Goal: Navigation & Orientation: Understand site structure

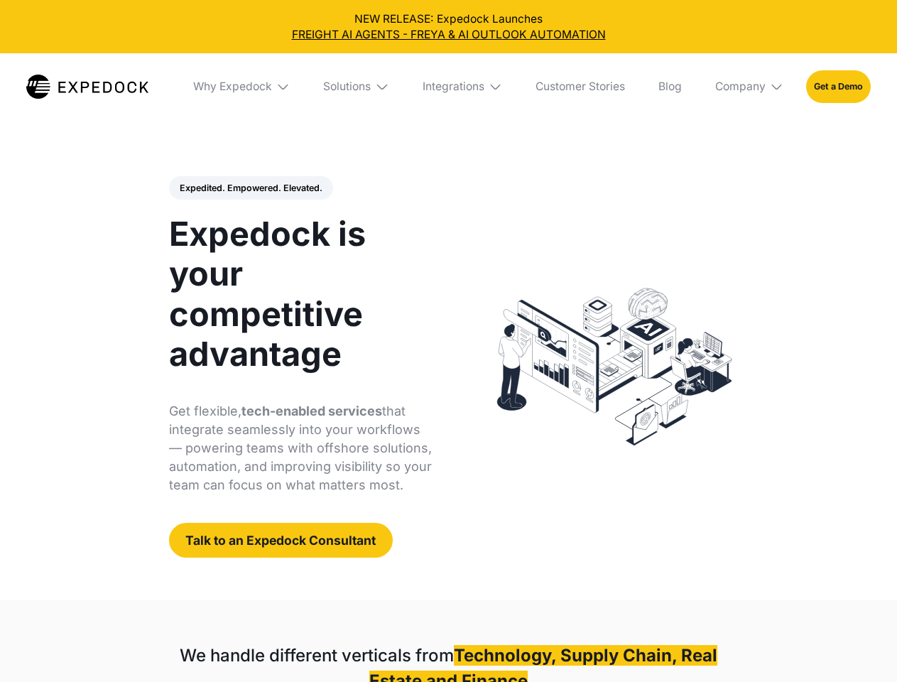
select select
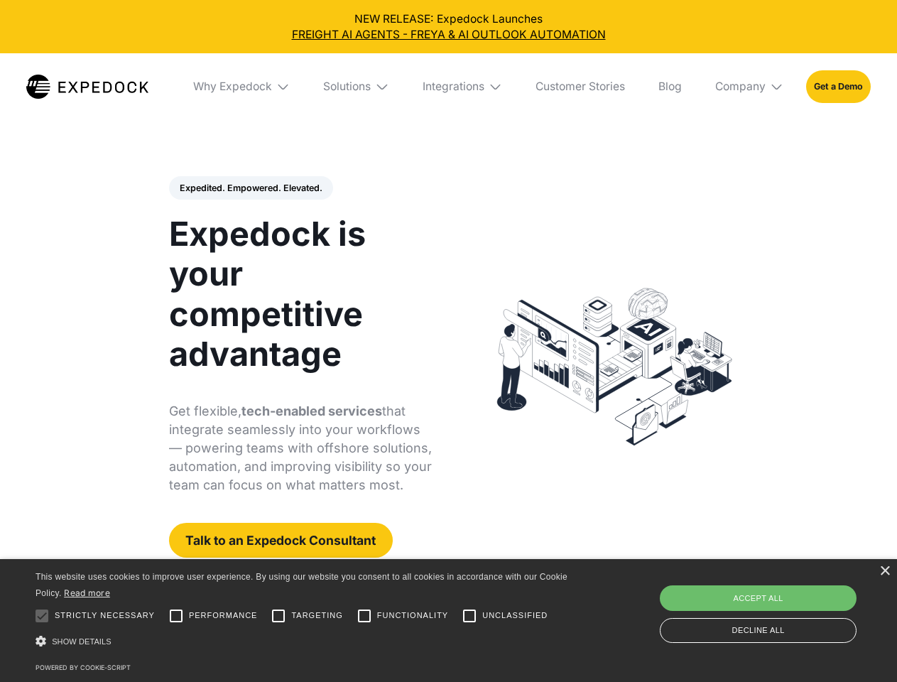
click at [448, 87] on div "Integrations" at bounding box center [454, 87] width 62 height 14
click at [242, 87] on div "Why Expedock" at bounding box center [220, 87] width 79 height 14
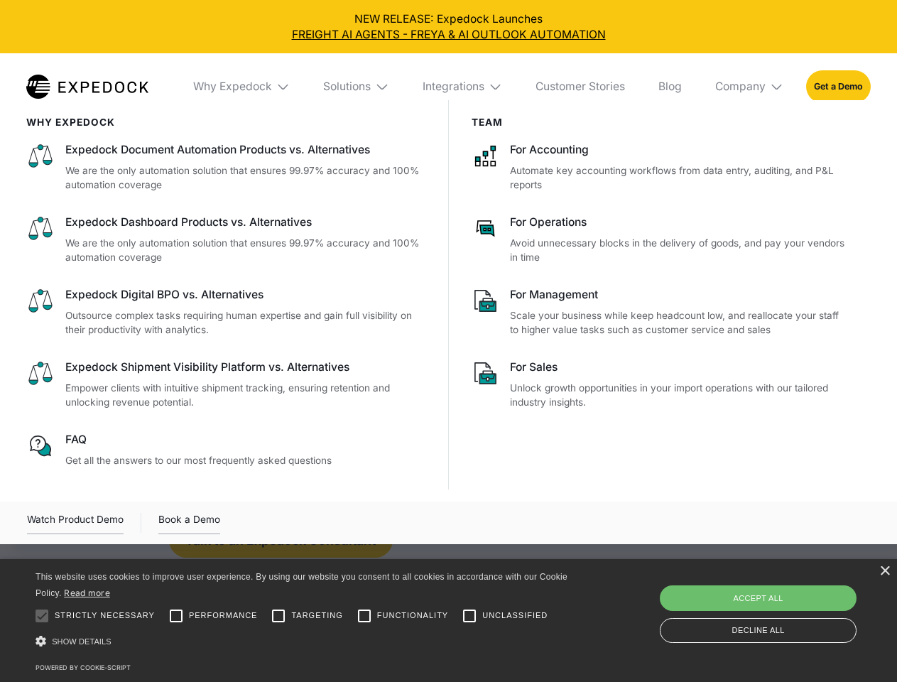
click at [357, 87] on div "Solutions" at bounding box center [347, 87] width 48 height 14
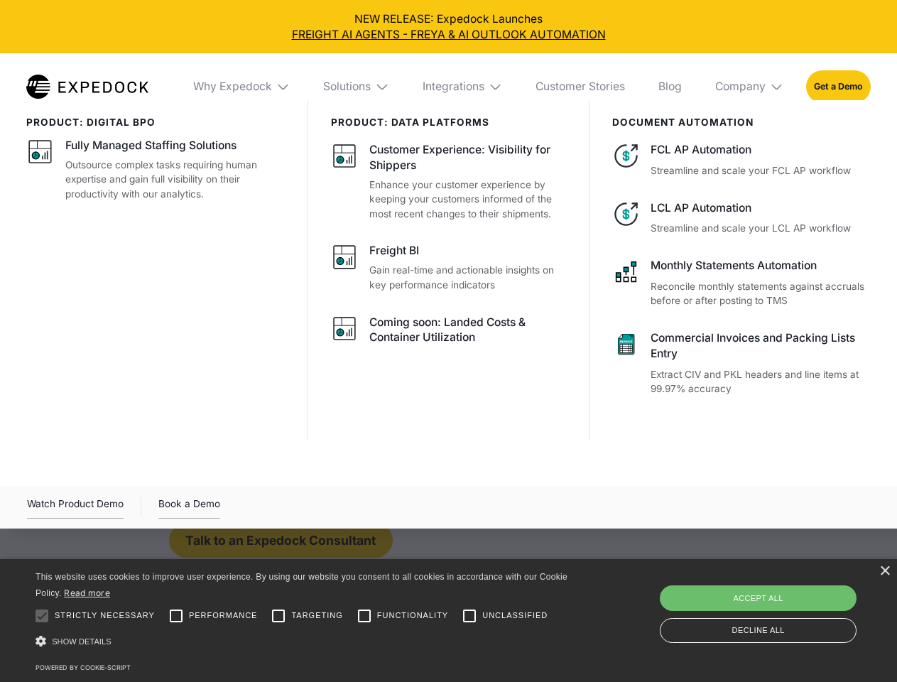
click at [463, 87] on div "Integrations" at bounding box center [454, 87] width 62 height 14
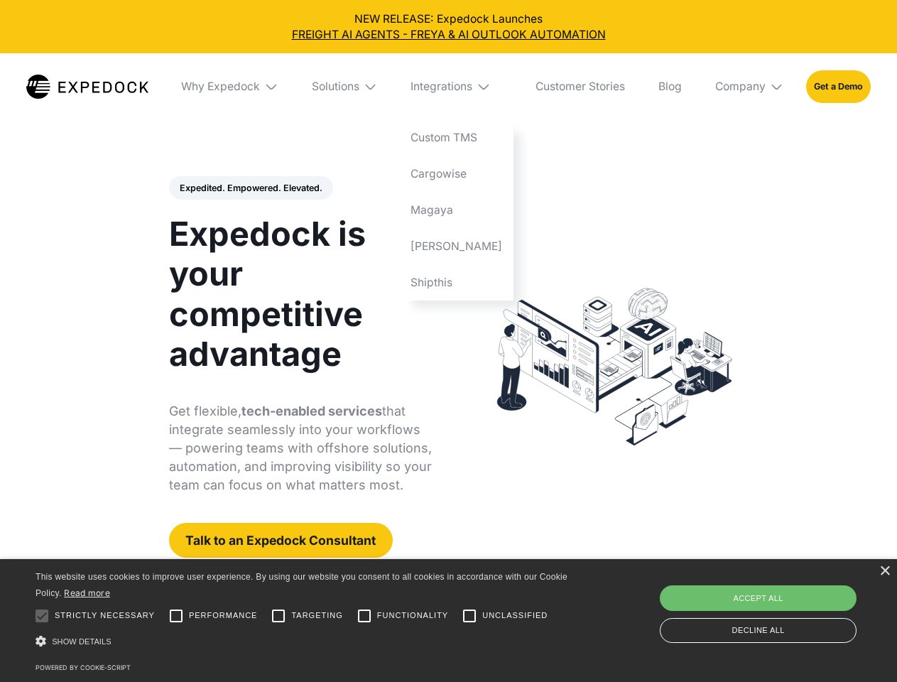
click at [750, 87] on div "Company" at bounding box center [740, 87] width 50 height 14
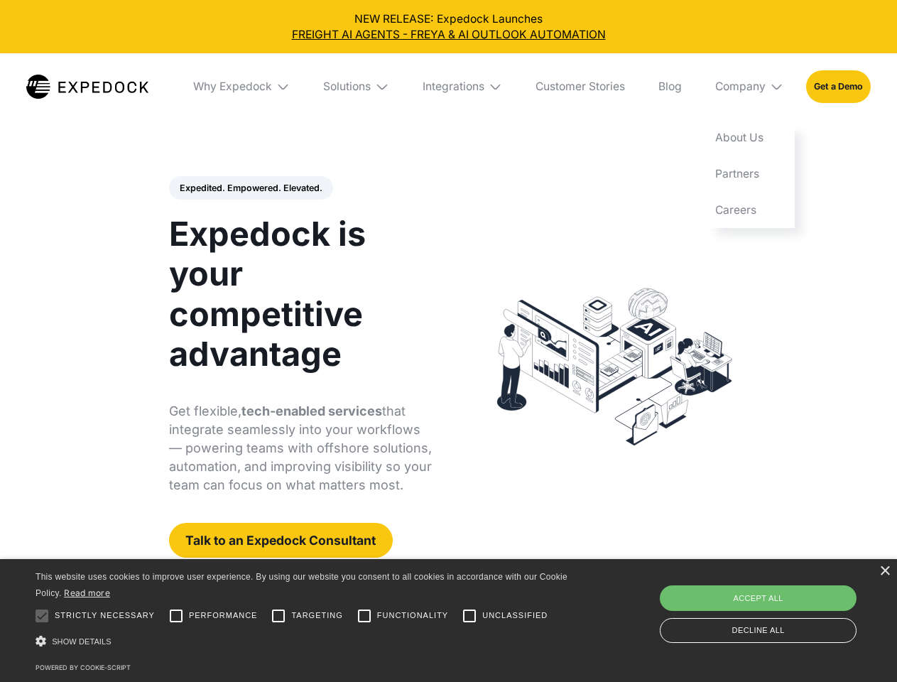
click at [250, 188] on div "Expedited. Empowered. Elevated. Automate Freight Document Extraction at 99.97% …" at bounding box center [301, 367] width 264 height 382
click at [884, 571] on div "×" at bounding box center [884, 571] width 11 height 11
click at [42, 616] on div at bounding box center [42, 616] width 28 height 28
